Goal: Transaction & Acquisition: Purchase product/service

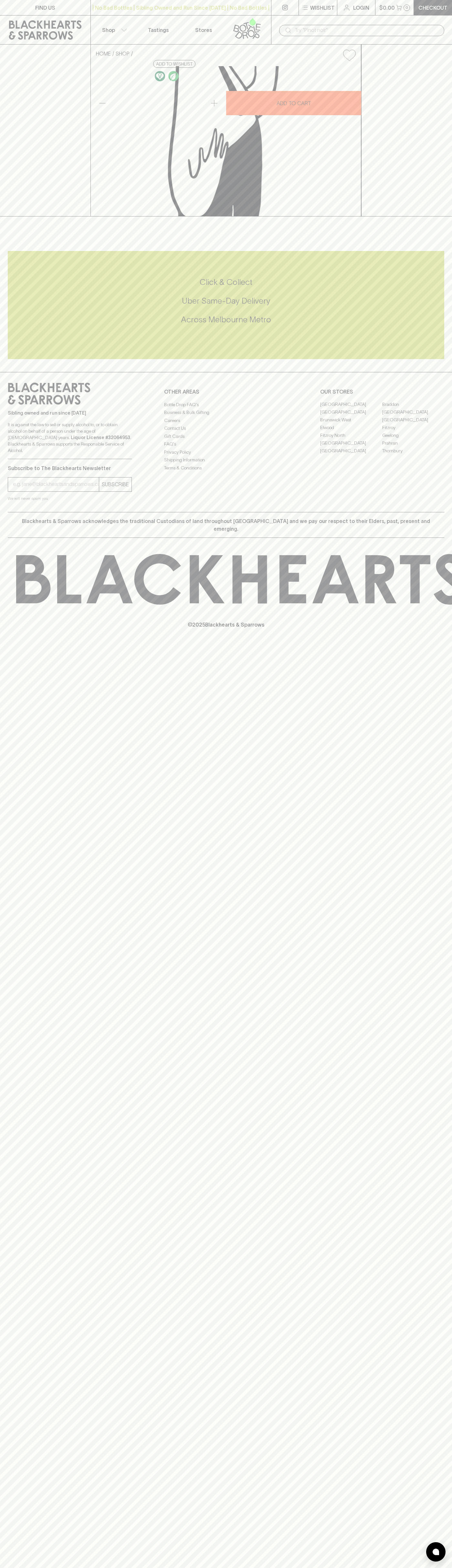
click at [444, 8] on p "Checkout" at bounding box center [433, 7] width 29 height 8
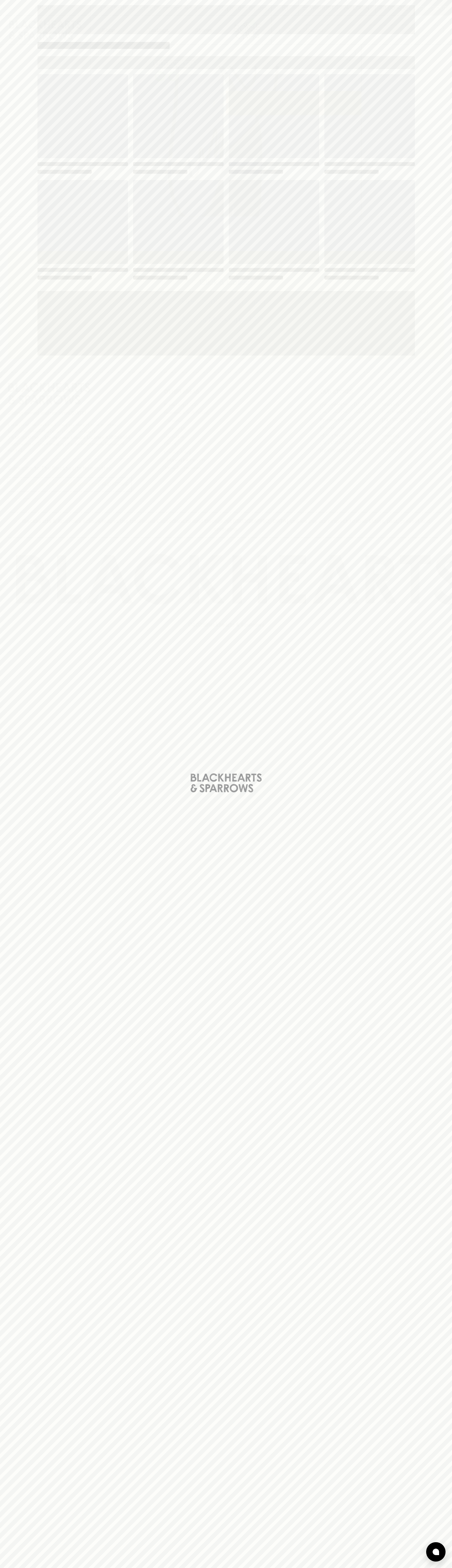
click at [437, 168] on div "Loading" at bounding box center [226, 784] width 452 height 1568
click at [56, 1567] on html "FIND US | No Bad Bottles | Sibling Owned and Run Since [DATE] | No Bad Bottles …" at bounding box center [226, 784] width 452 height 1568
click at [17, 1103] on div "Loading" at bounding box center [226, 784] width 452 height 1568
